Goal: Task Accomplishment & Management: Manage account settings

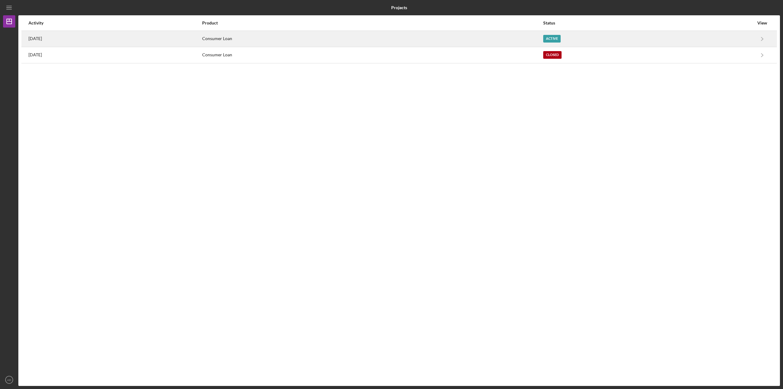
click at [74, 41] on div "[DATE]" at bounding box center [114, 38] width 173 height 15
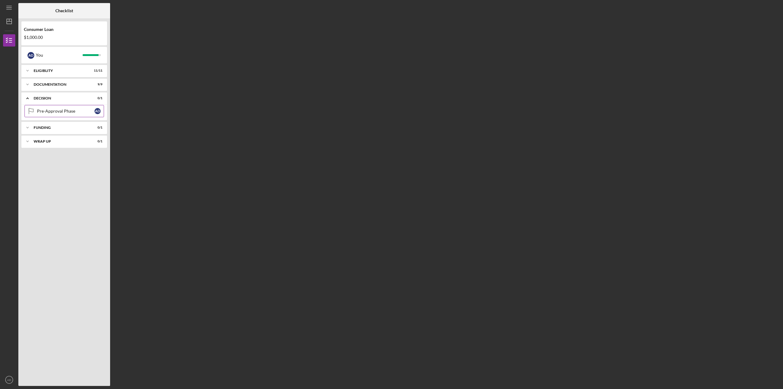
click at [55, 113] on div "Pre-Approval Phase" at bounding box center [66, 111] width 58 height 5
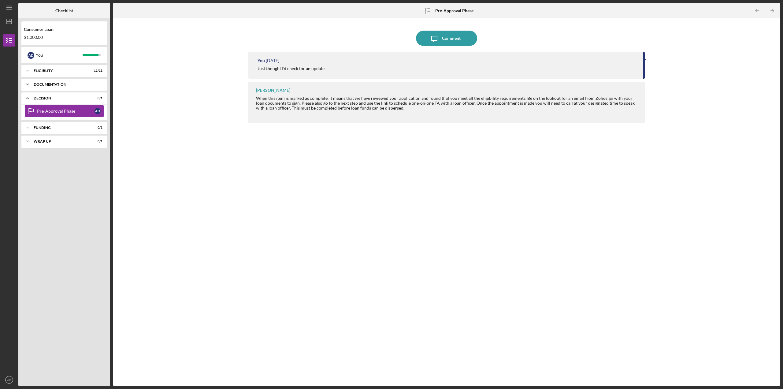
click at [62, 85] on div "Documentation" at bounding box center [67, 85] width 66 height 4
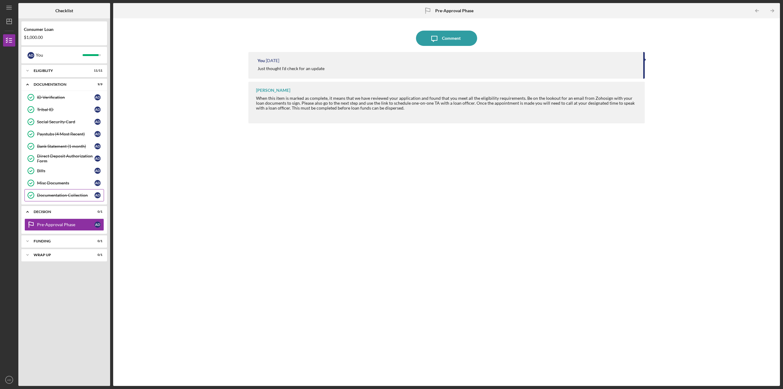
click at [43, 195] on div "Documentation Collection" at bounding box center [66, 195] width 58 height 5
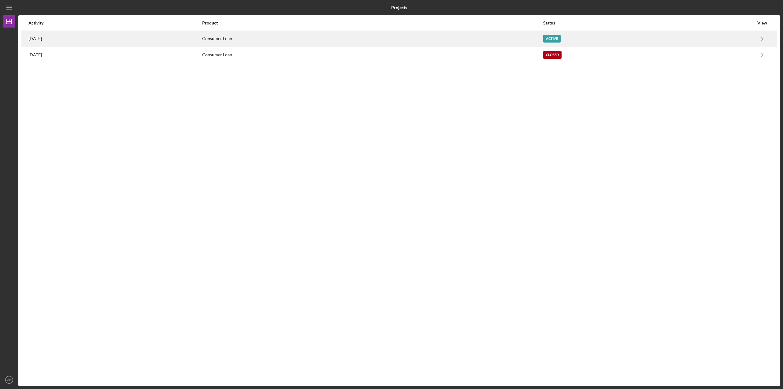
click at [90, 40] on div "[DATE]" at bounding box center [114, 38] width 173 height 15
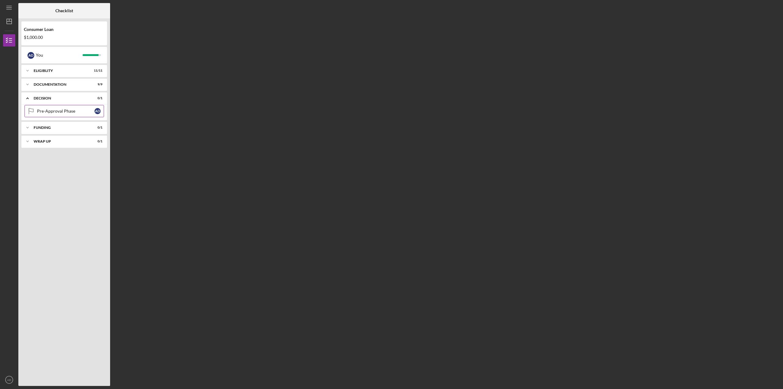
click at [52, 110] on div "Pre-Approval Phase" at bounding box center [66, 111] width 58 height 5
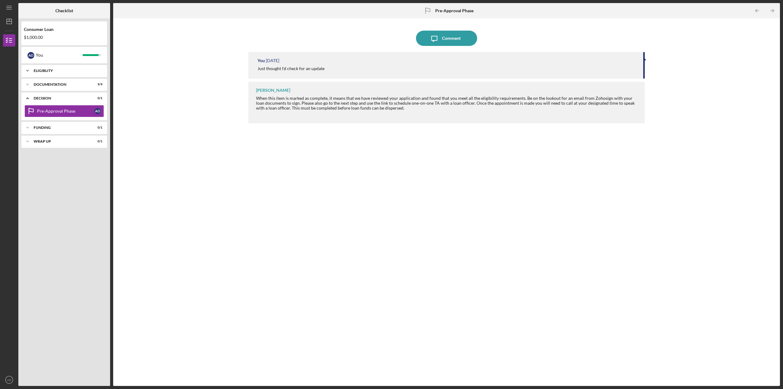
click at [44, 74] on div "Icon/Expander Eligiblity 11 / 11" at bounding box center [64, 71] width 86 height 12
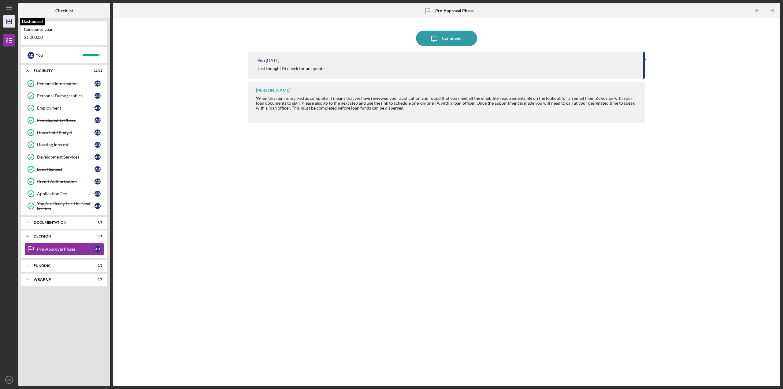
click at [7, 22] on icon "Icon/Dashboard" at bounding box center [9, 21] width 15 height 15
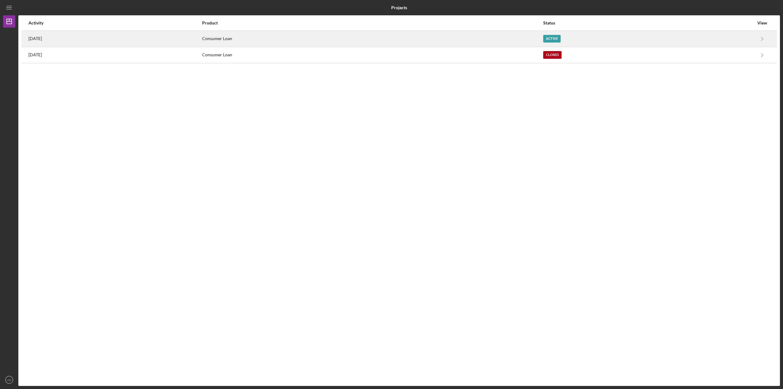
click at [54, 36] on div "[DATE]" at bounding box center [114, 38] width 173 height 15
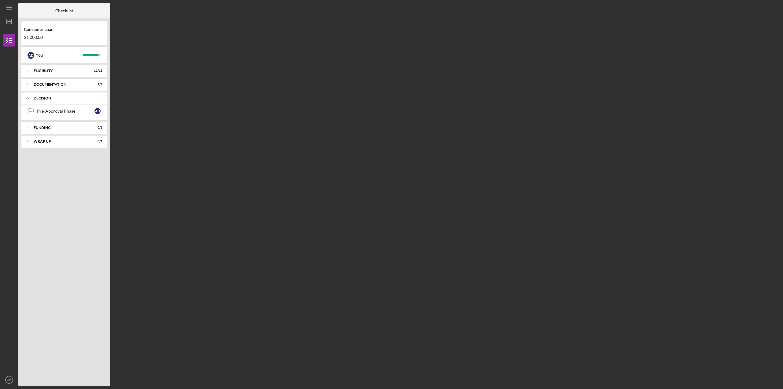
click at [28, 96] on icon "Icon/Expander" at bounding box center [27, 98] width 12 height 12
